Goal: Navigation & Orientation: Find specific page/section

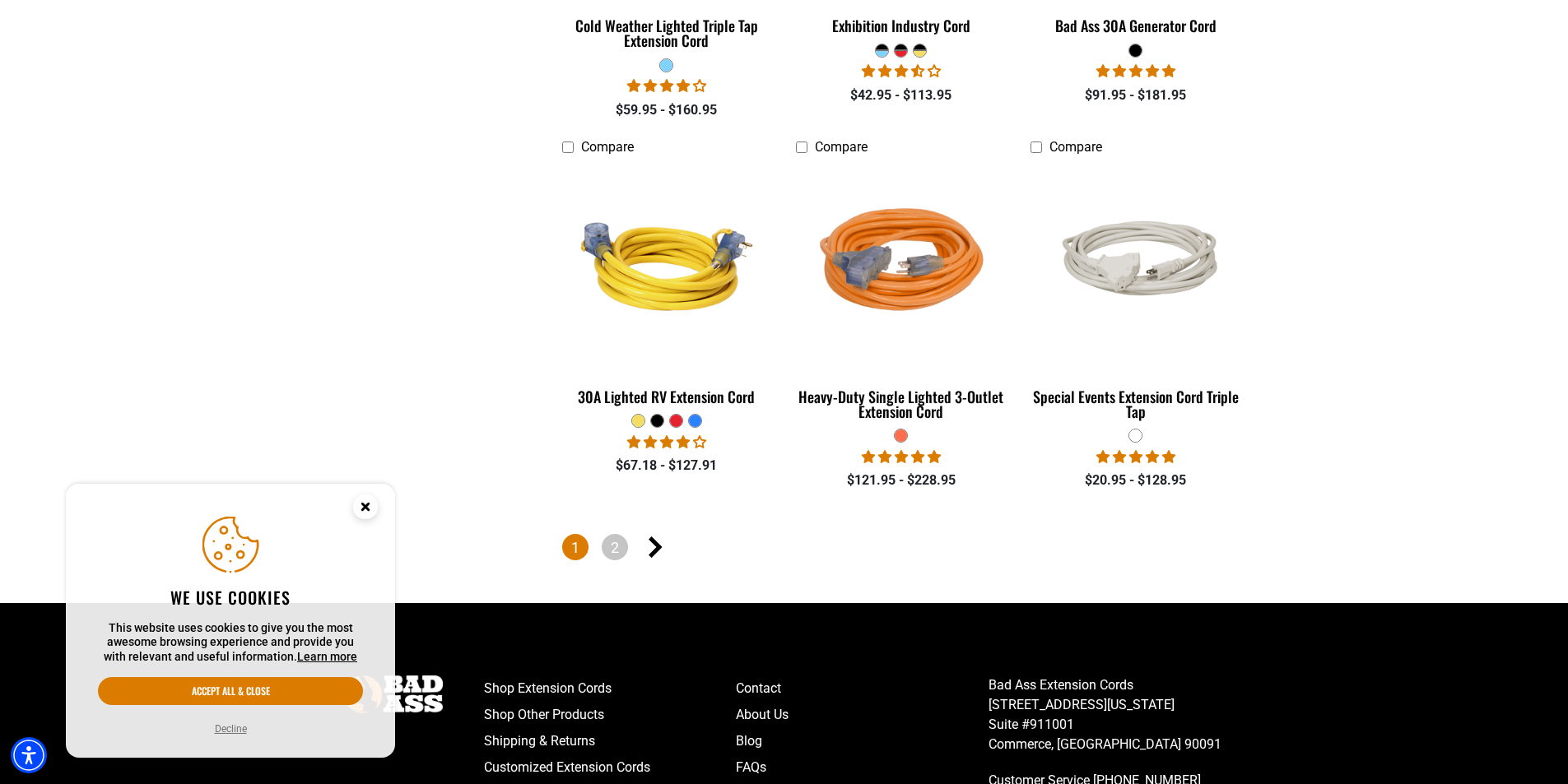
scroll to position [3703, 0]
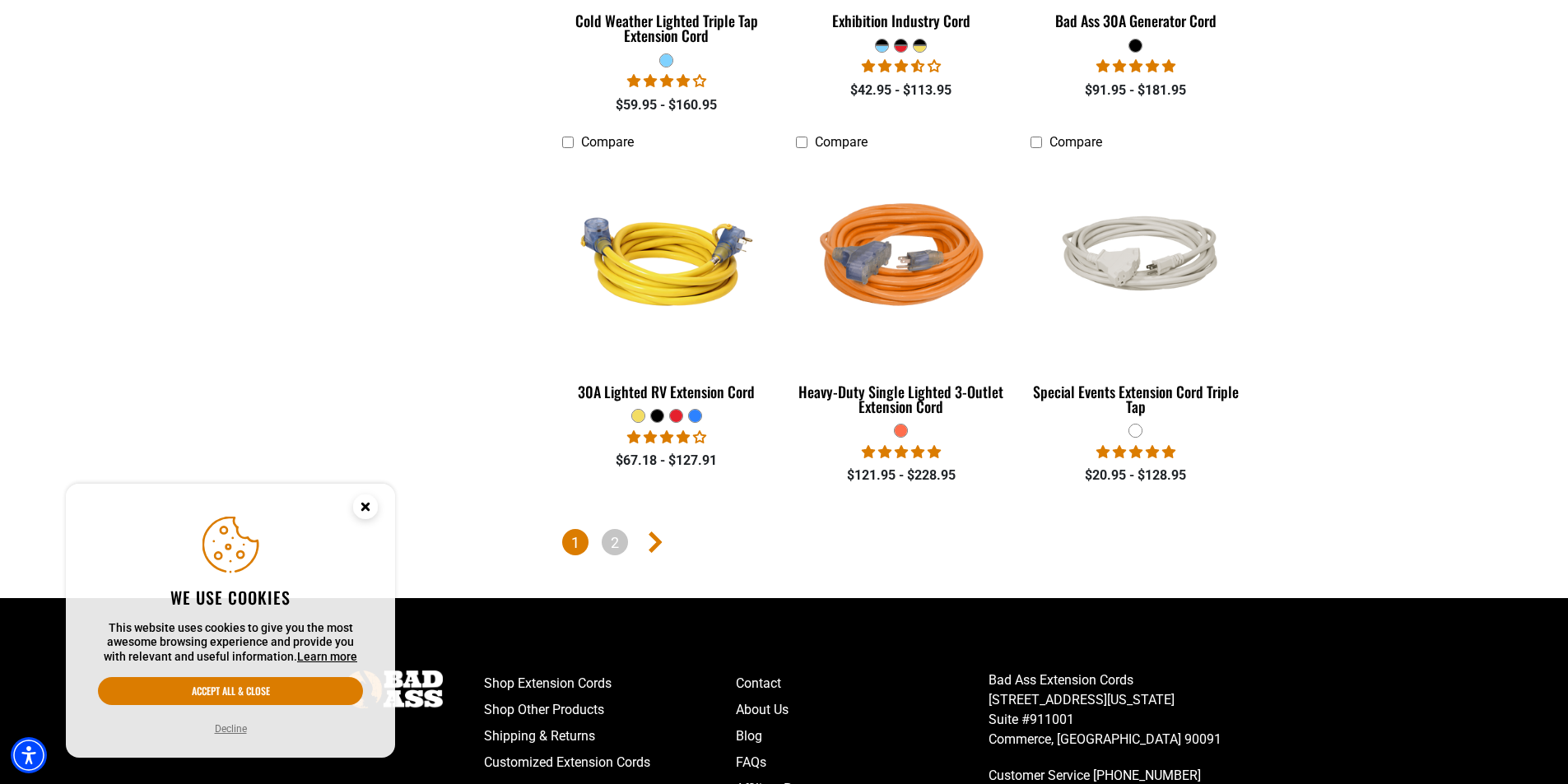
click at [657, 532] on icon "Next page" at bounding box center [655, 543] width 14 height 22
